Goal: Task Accomplishment & Management: Complete application form

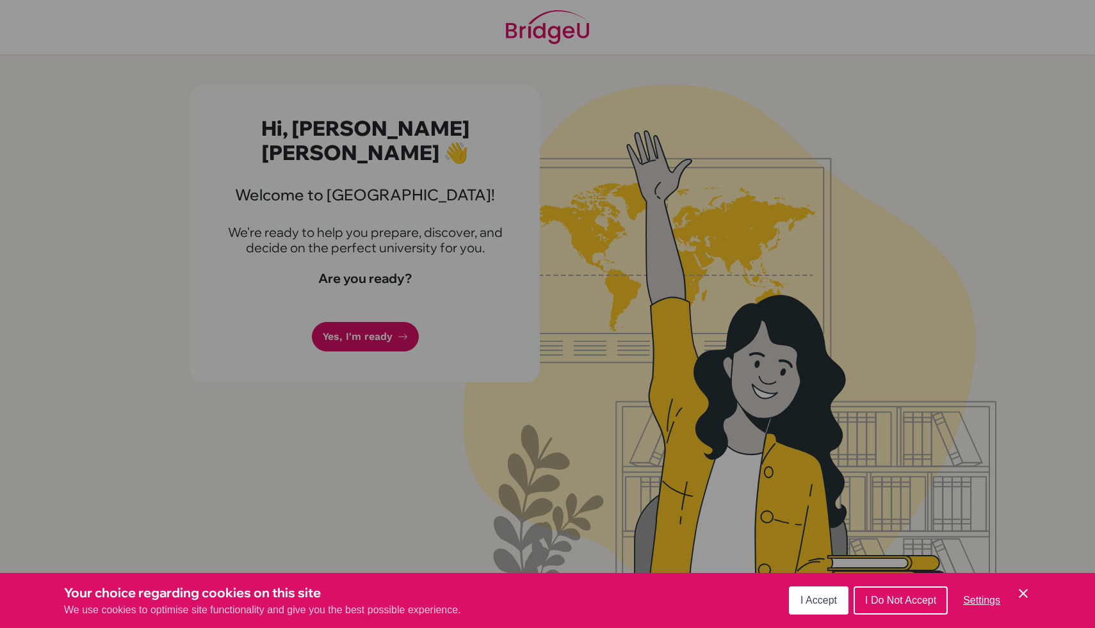
click at [829, 604] on span "I Accept" at bounding box center [818, 600] width 36 height 11
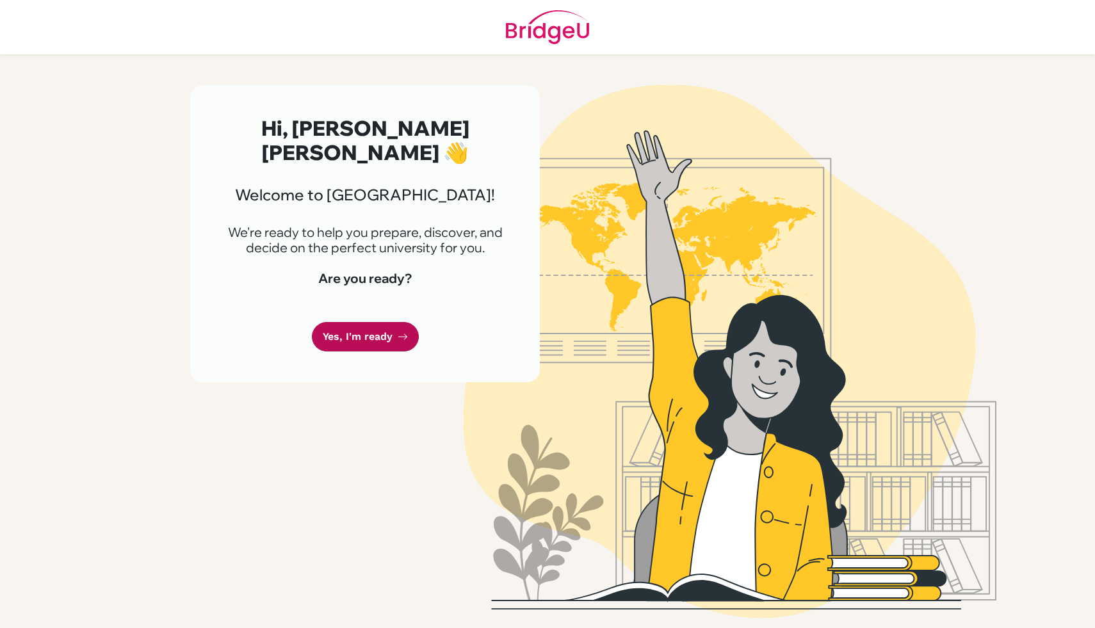
click at [366, 322] on link "Yes, I'm ready" at bounding box center [365, 337] width 107 height 30
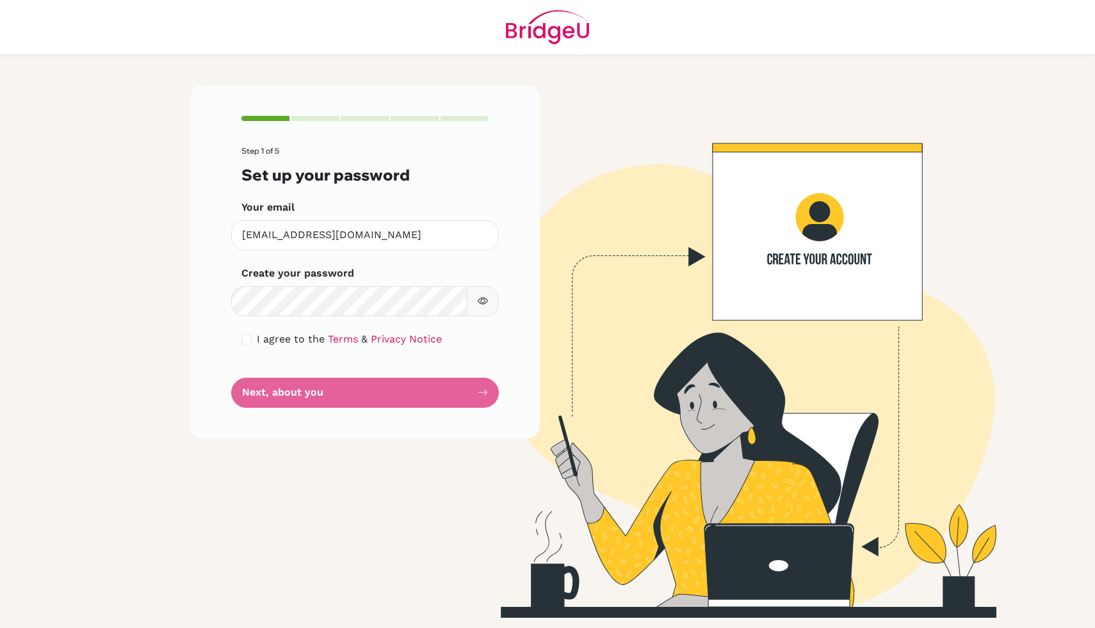
click at [487, 298] on icon "button" at bounding box center [483, 301] width 10 height 10
click at [247, 338] on input "checkbox" at bounding box center [246, 339] width 10 height 10
checkbox input "true"
click at [340, 393] on button "Next, about you" at bounding box center [365, 393] width 268 height 30
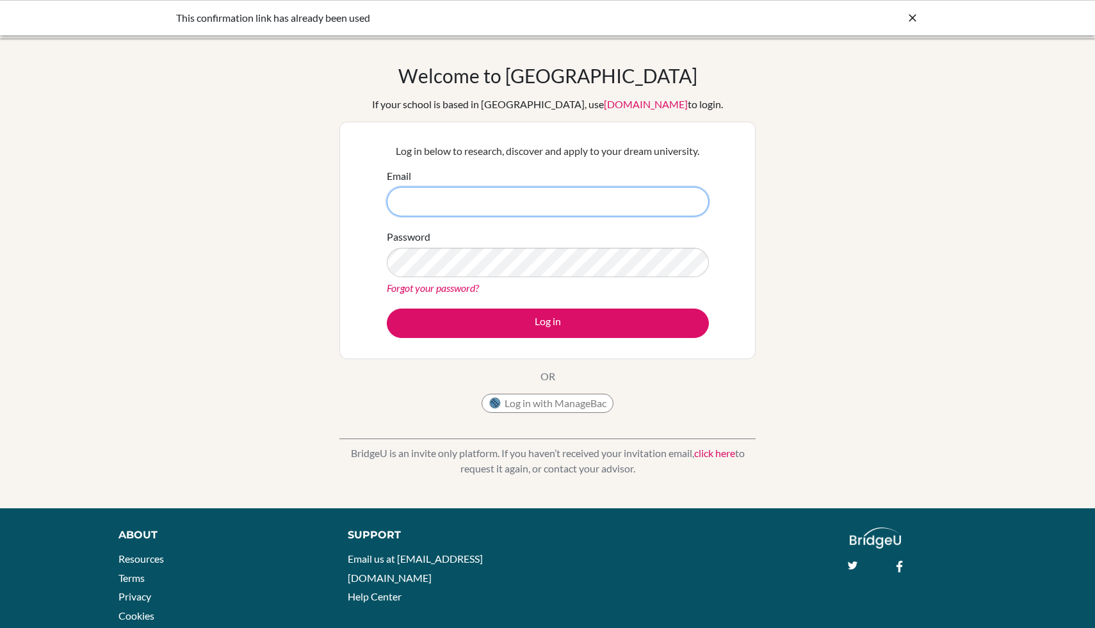
type input "[EMAIL_ADDRESS][DOMAIN_NAME]"
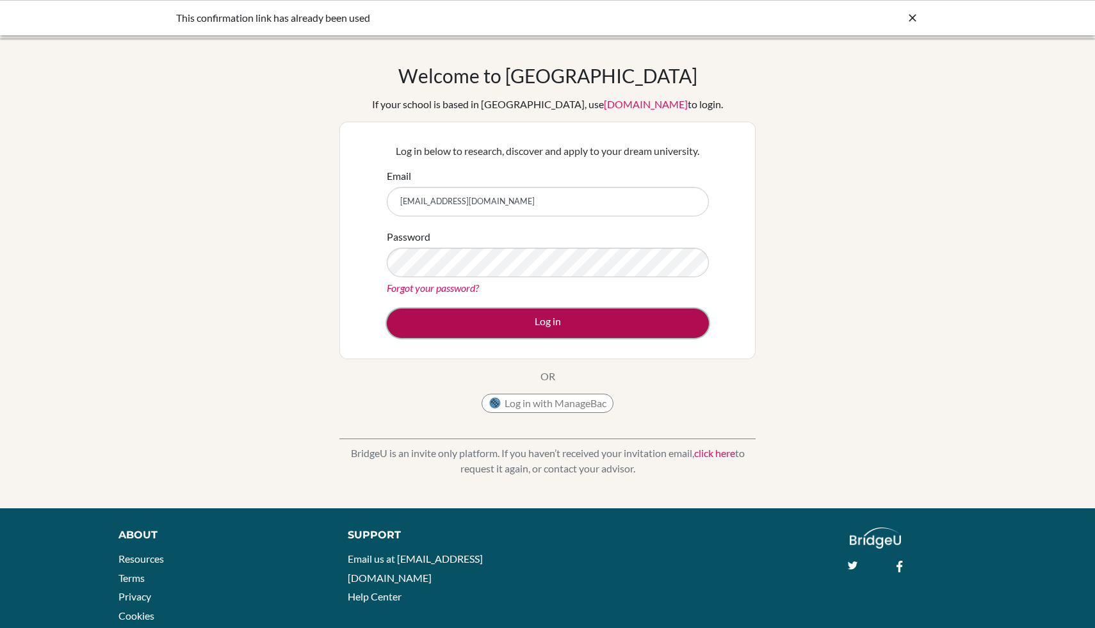
click at [582, 319] on button "Log in" at bounding box center [548, 323] width 322 height 29
